Goal: Task Accomplishment & Management: Manage account settings

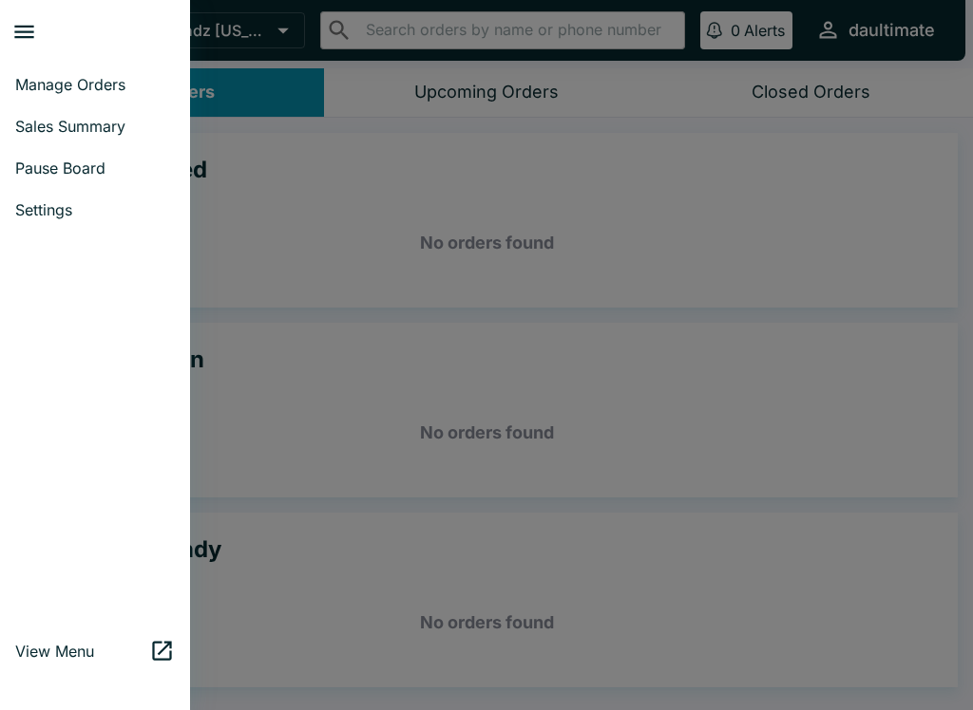
click at [39, 170] on span "Pause Board" at bounding box center [95, 168] width 160 height 19
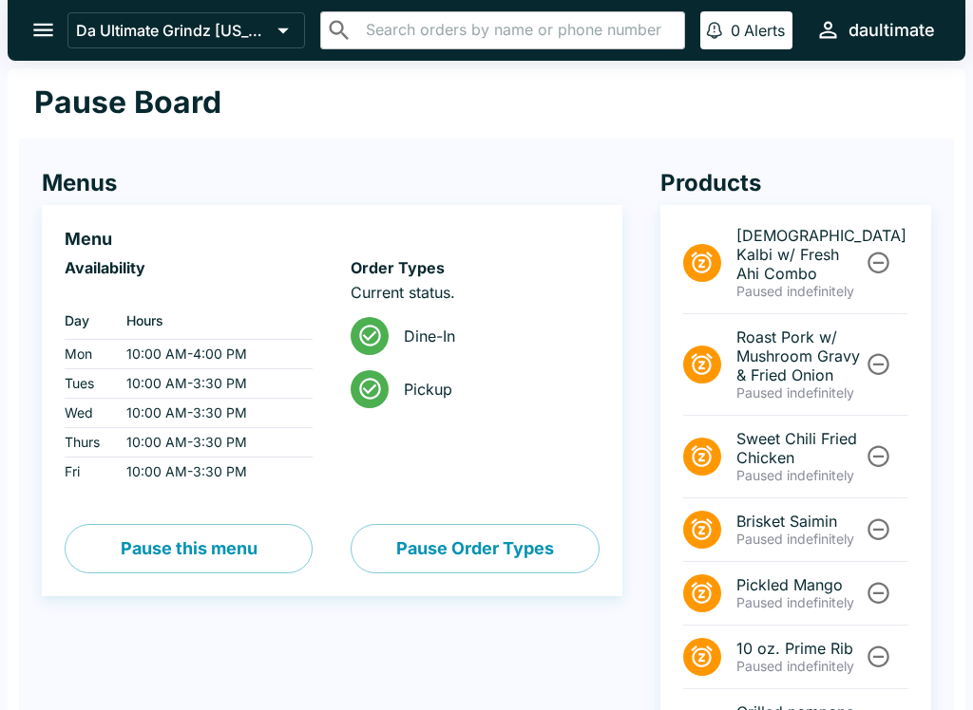
click at [182, 557] on button "Pause this menu" at bounding box center [189, 548] width 248 height 49
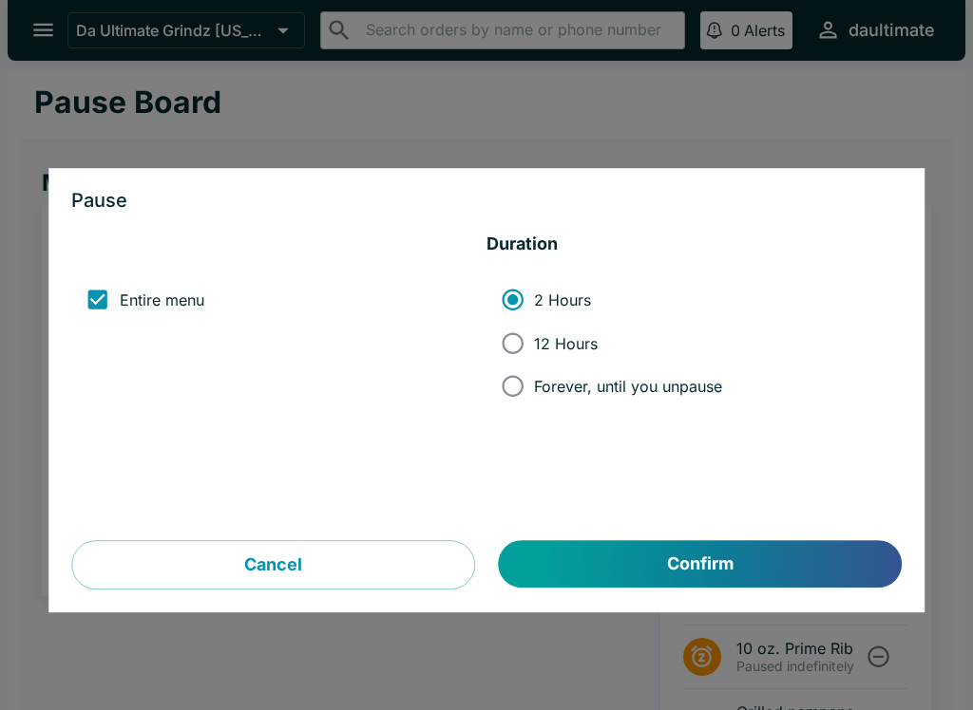
click at [513, 396] on input "Forever, until you unpause" at bounding box center [512, 386] width 43 height 43
radio input "true"
click at [507, 350] on input "12 Hours" at bounding box center [512, 343] width 43 height 43
radio input "true"
click at [594, 562] on button "Confirm" at bounding box center [700, 564] width 403 height 47
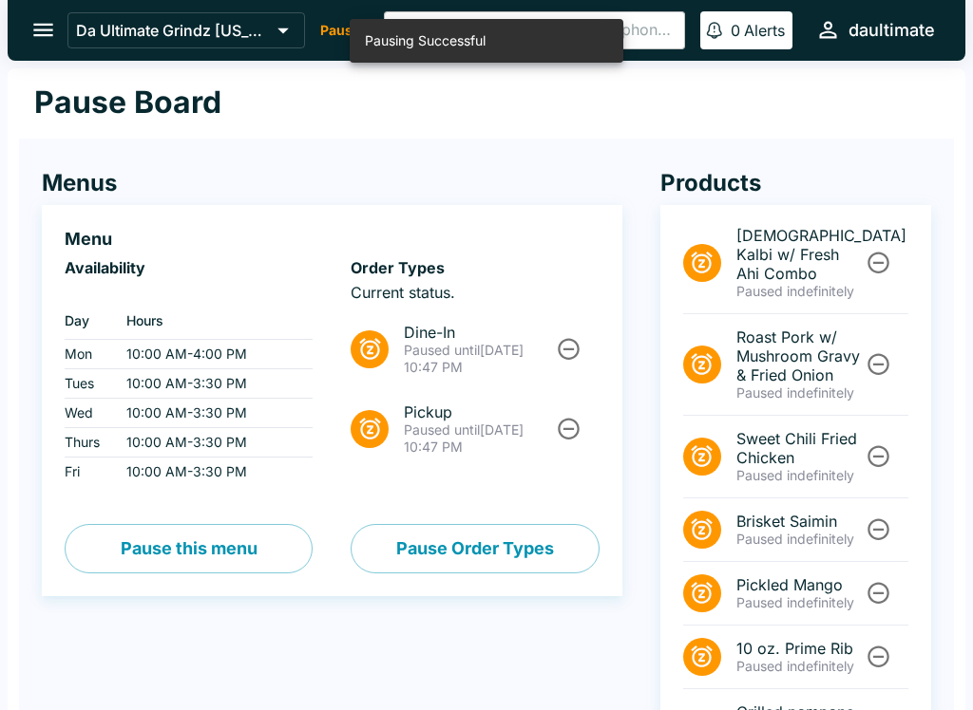
click at [53, 25] on icon "open drawer" at bounding box center [43, 30] width 26 height 26
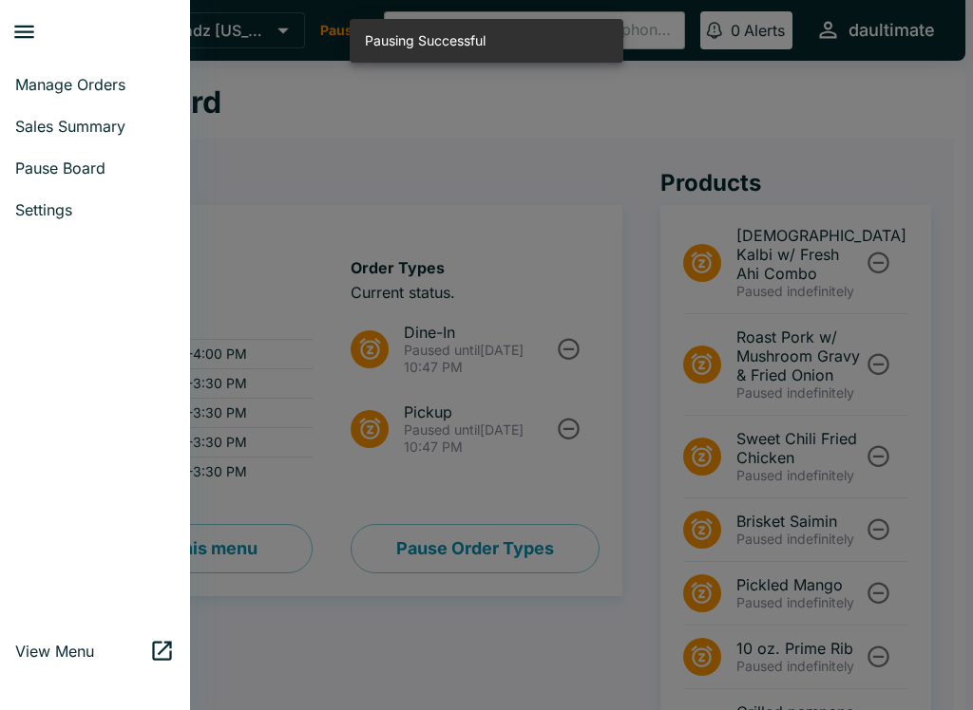
click at [61, 89] on span "Manage Orders" at bounding box center [95, 84] width 160 height 19
